Goal: Task Accomplishment & Management: Use online tool/utility

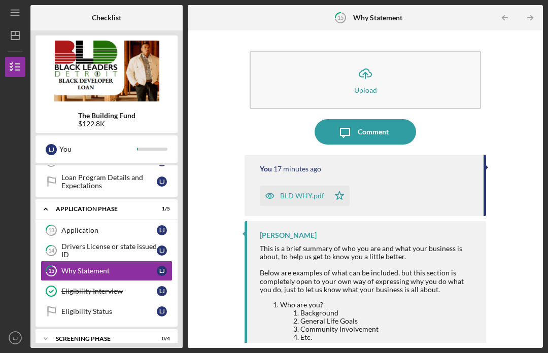
scroll to position [278, 0]
click at [116, 336] on div "Screening Phase" at bounding box center [100, 339] width 89 height 6
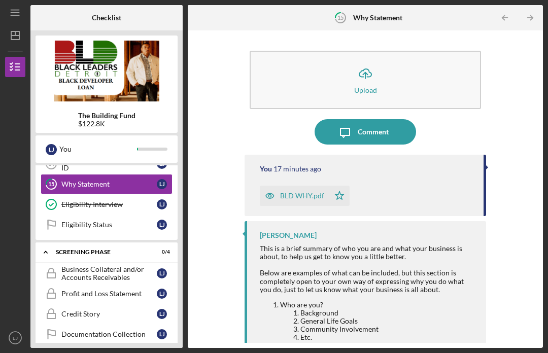
scroll to position [365, 0]
click at [101, 310] on div "Credit Story" at bounding box center [108, 314] width 95 height 8
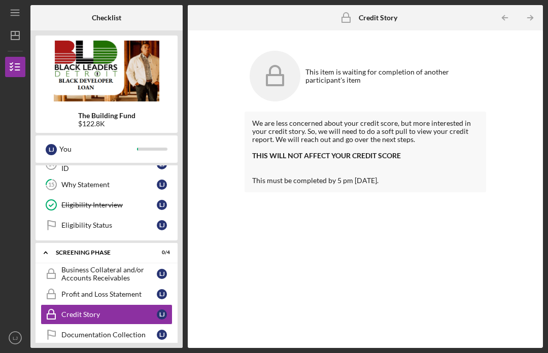
click at [75, 331] on div "Documentation Collection" at bounding box center [108, 335] width 95 height 8
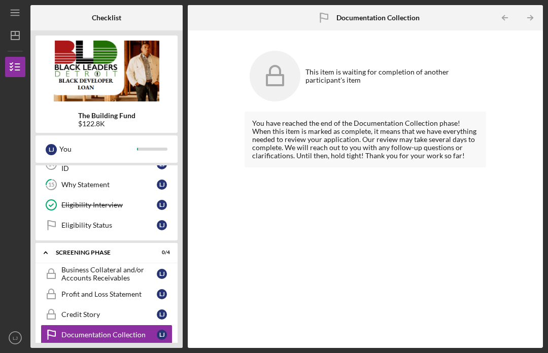
click at [68, 290] on div "Profit and Loss Statement" at bounding box center [108, 294] width 95 height 8
